Goal: Task Accomplishment & Management: Use online tool/utility

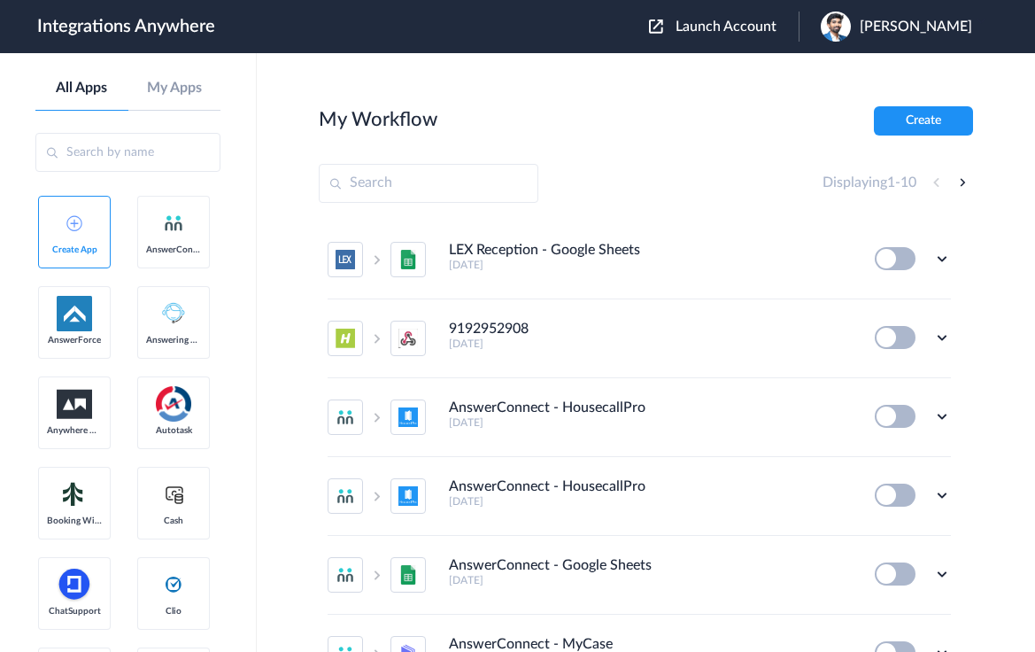
click at [730, 27] on span "Launch Account" at bounding box center [726, 26] width 101 height 14
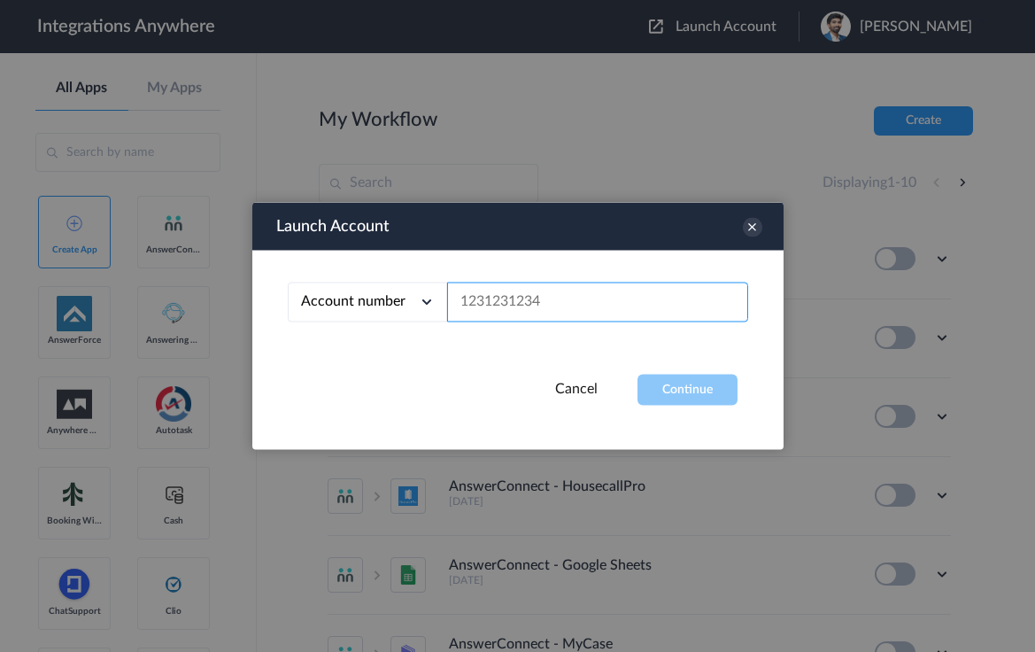
click at [549, 300] on input "text" at bounding box center [597, 302] width 301 height 40
paste input "7755879758"
type input "7755879758"
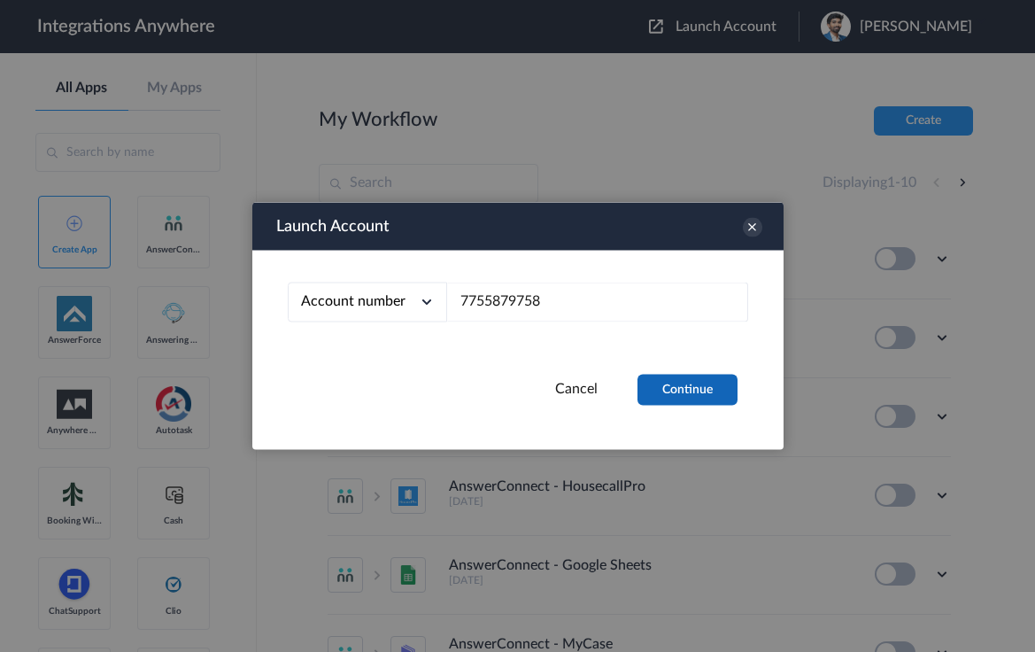
click at [700, 391] on button "Continue" at bounding box center [688, 390] width 100 height 31
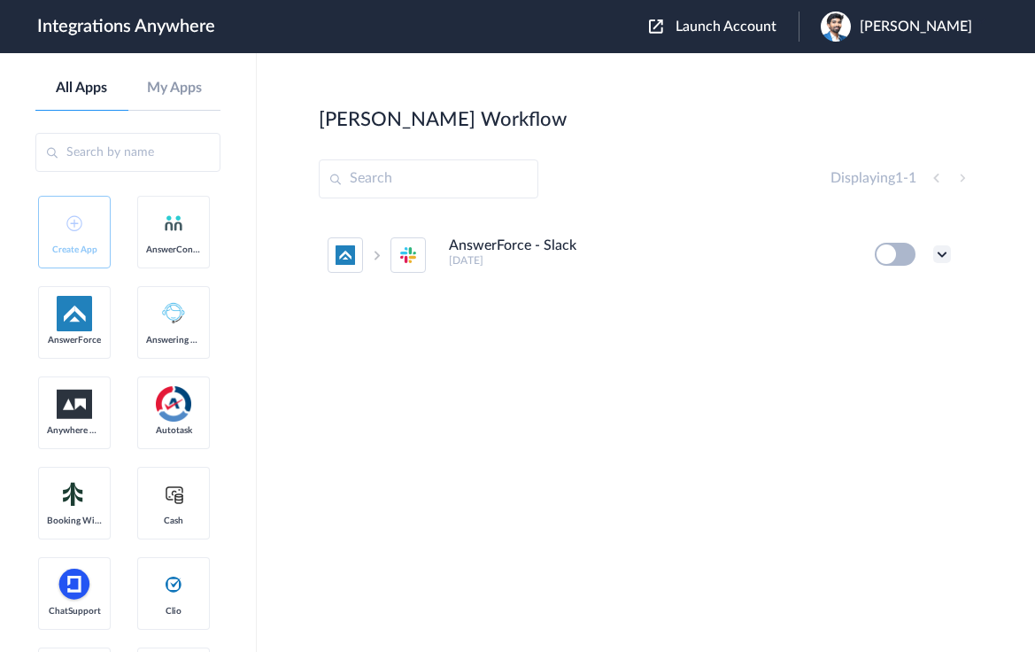
click at [945, 253] on icon at bounding box center [942, 254] width 18 height 18
click at [897, 298] on li "Edit" at bounding box center [893, 295] width 115 height 33
click at [944, 261] on icon at bounding box center [942, 254] width 18 height 18
click at [895, 357] on span "Delete" at bounding box center [887, 360] width 35 height 12
click at [895, 357] on span "Are you sure?" at bounding box center [880, 367] width 63 height 27
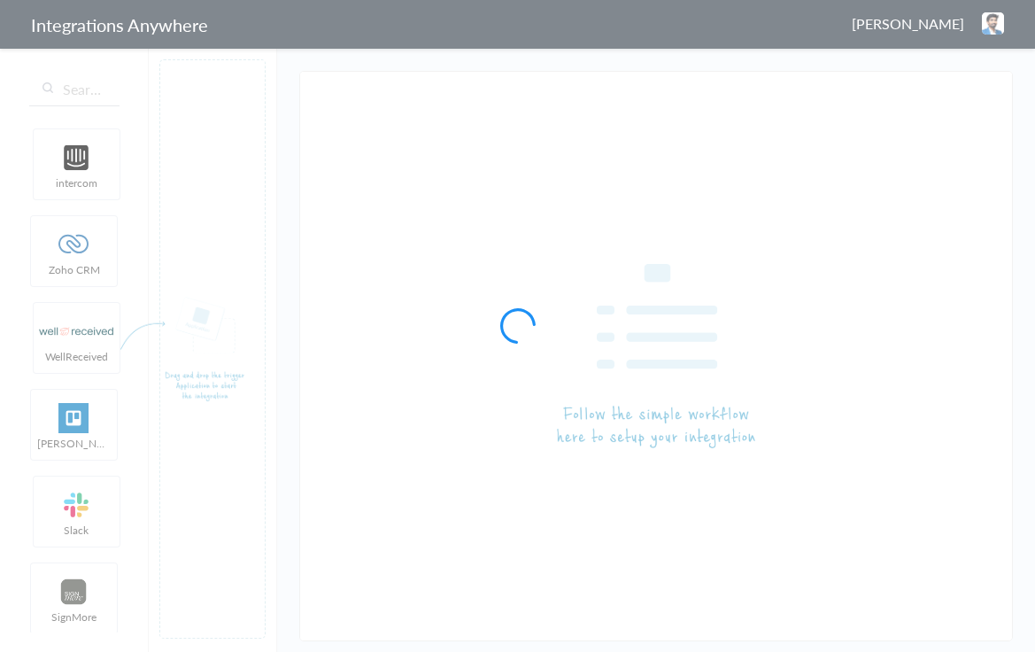
type input "AnswerForce - Slack"
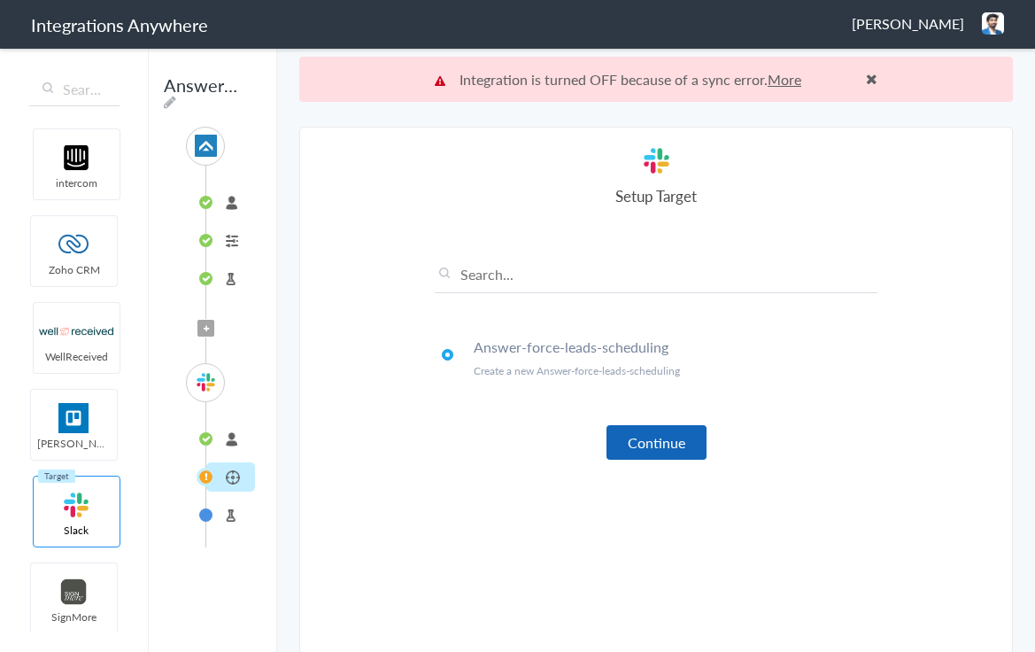
click at [644, 434] on button "Continue" at bounding box center [657, 442] width 100 height 35
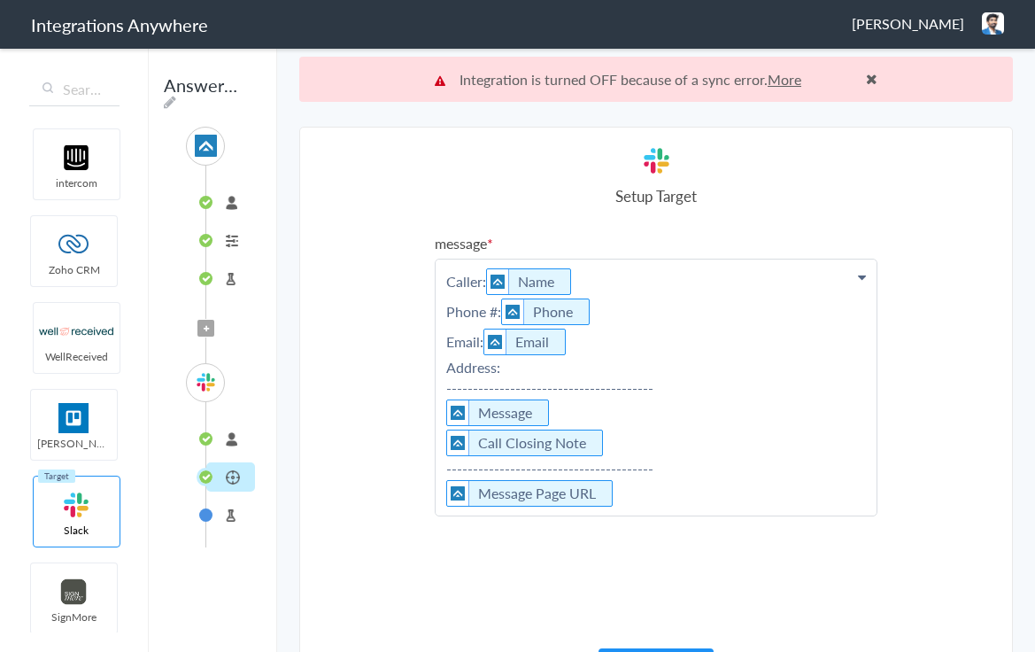
scroll to position [45, 0]
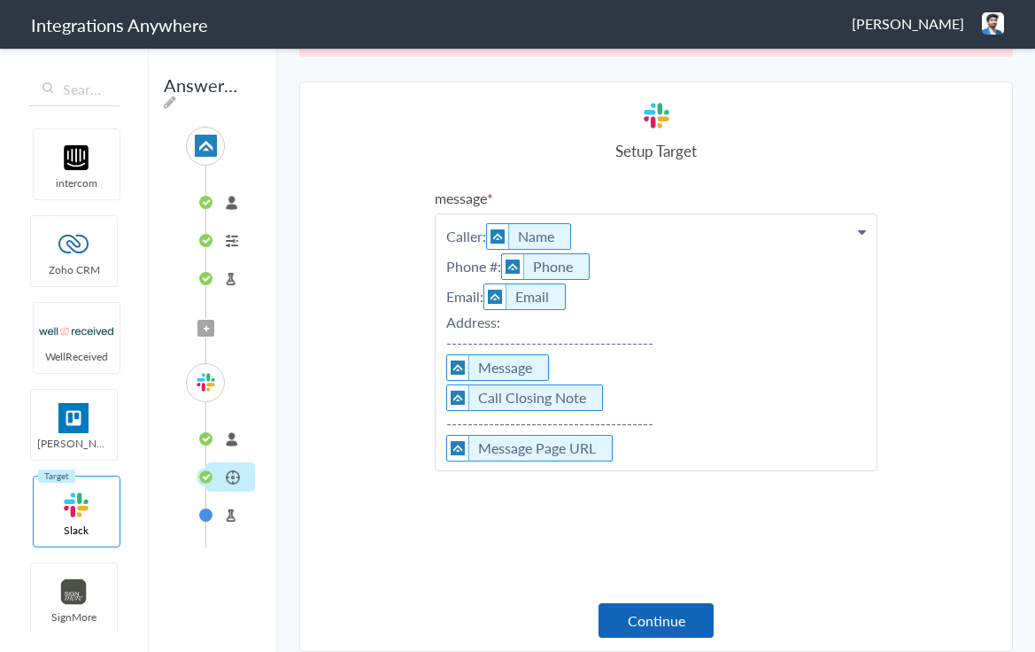
click at [679, 628] on button "Continue" at bounding box center [656, 620] width 115 height 35
